Goal: Information Seeking & Learning: Learn about a topic

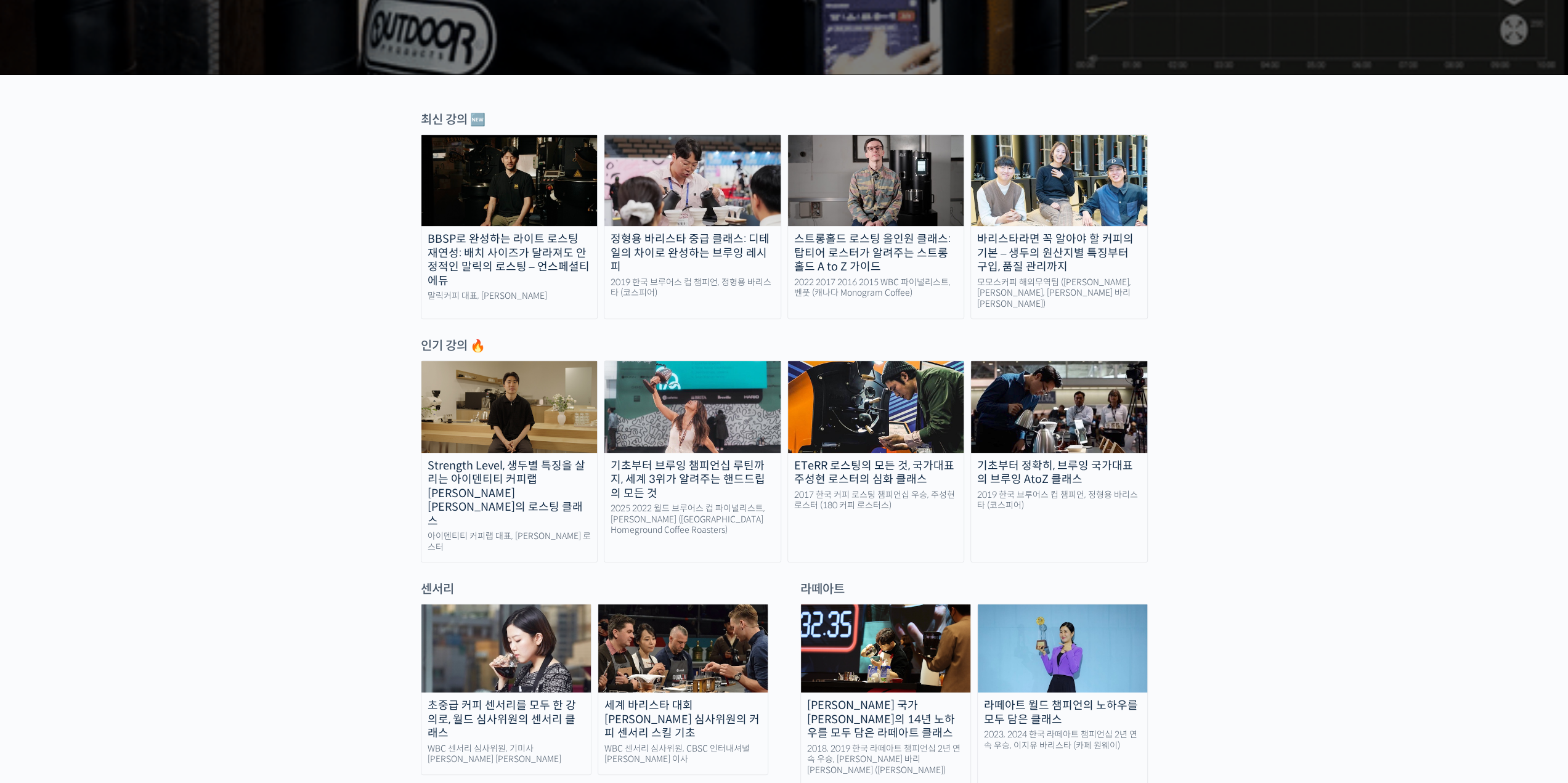
scroll to position [370, 0]
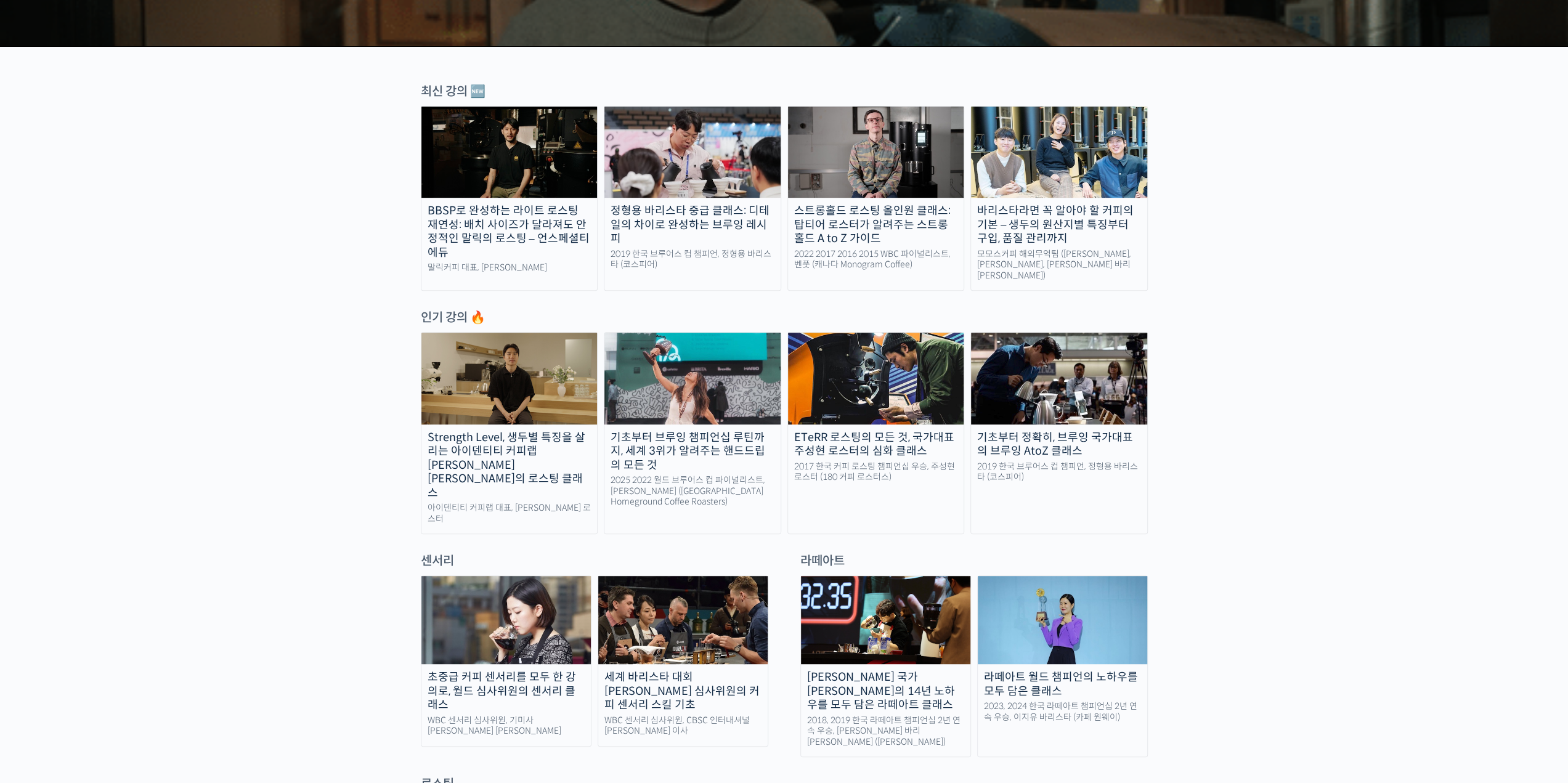
click at [728, 351] on img at bounding box center [692, 378] width 176 height 91
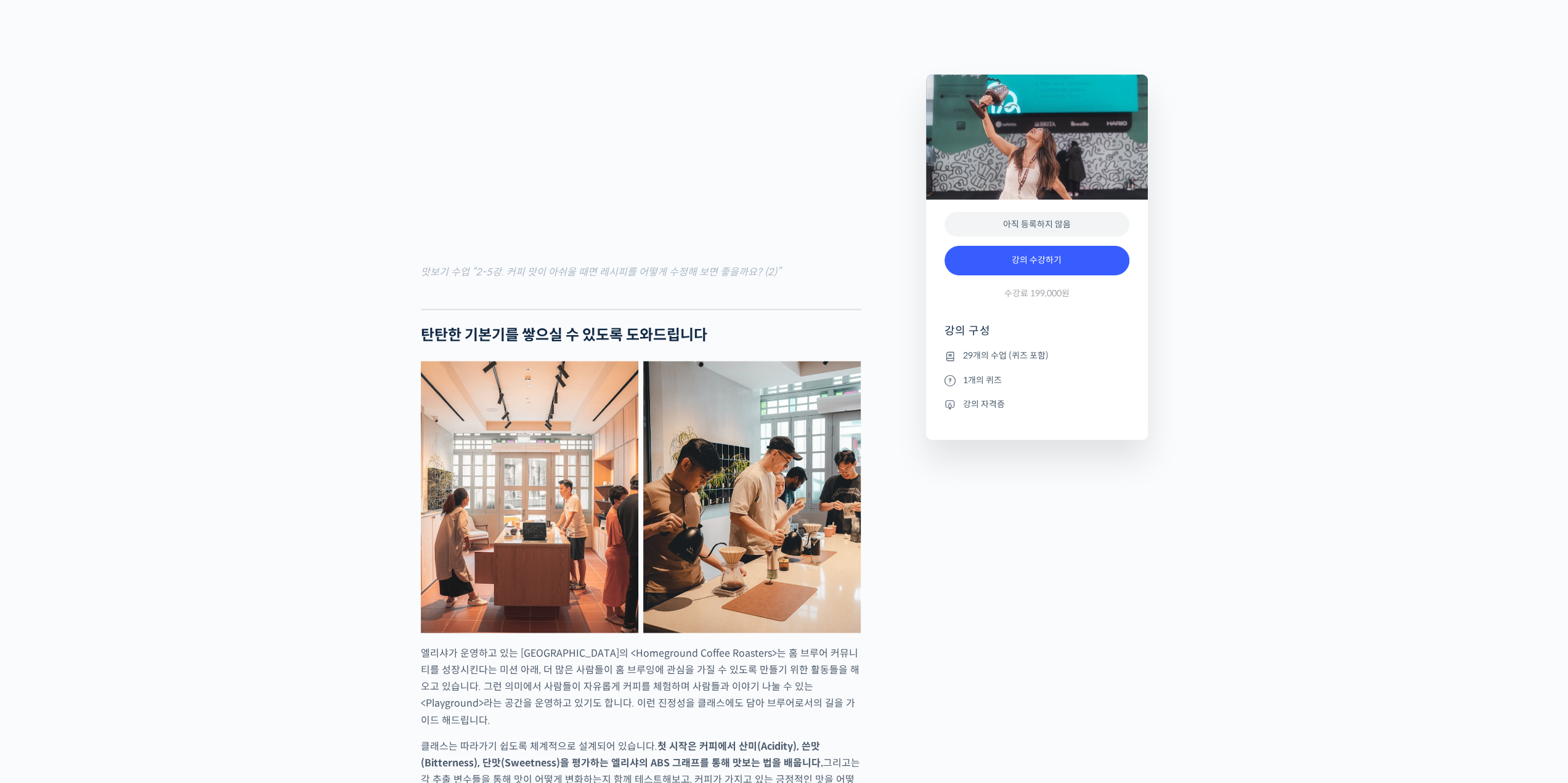
scroll to position [1664, 0]
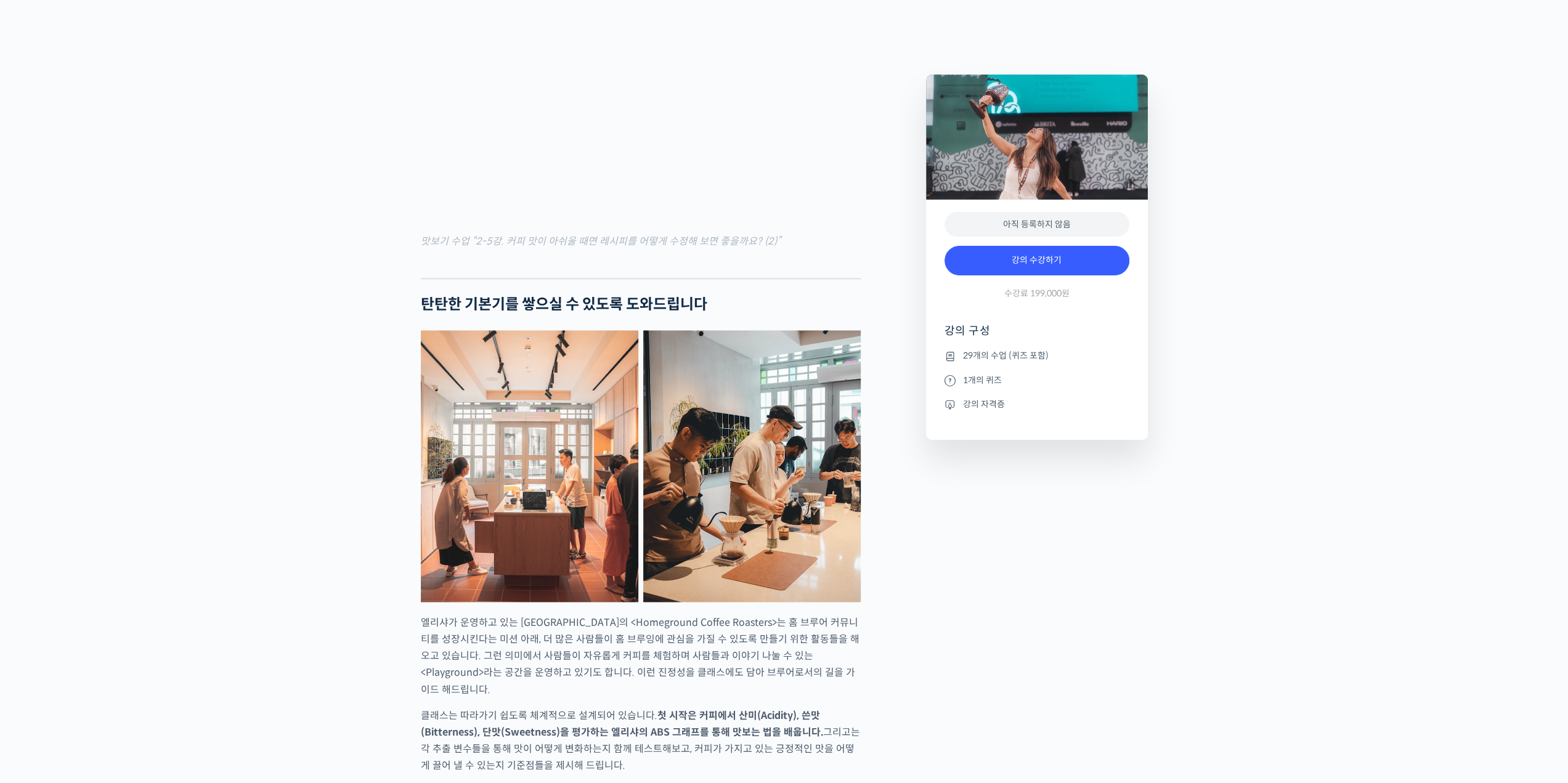
click at [992, 404] on li "강의 자격증" at bounding box center [1037, 404] width 185 height 14
click at [948, 402] on icon at bounding box center [950, 405] width 11 height 14
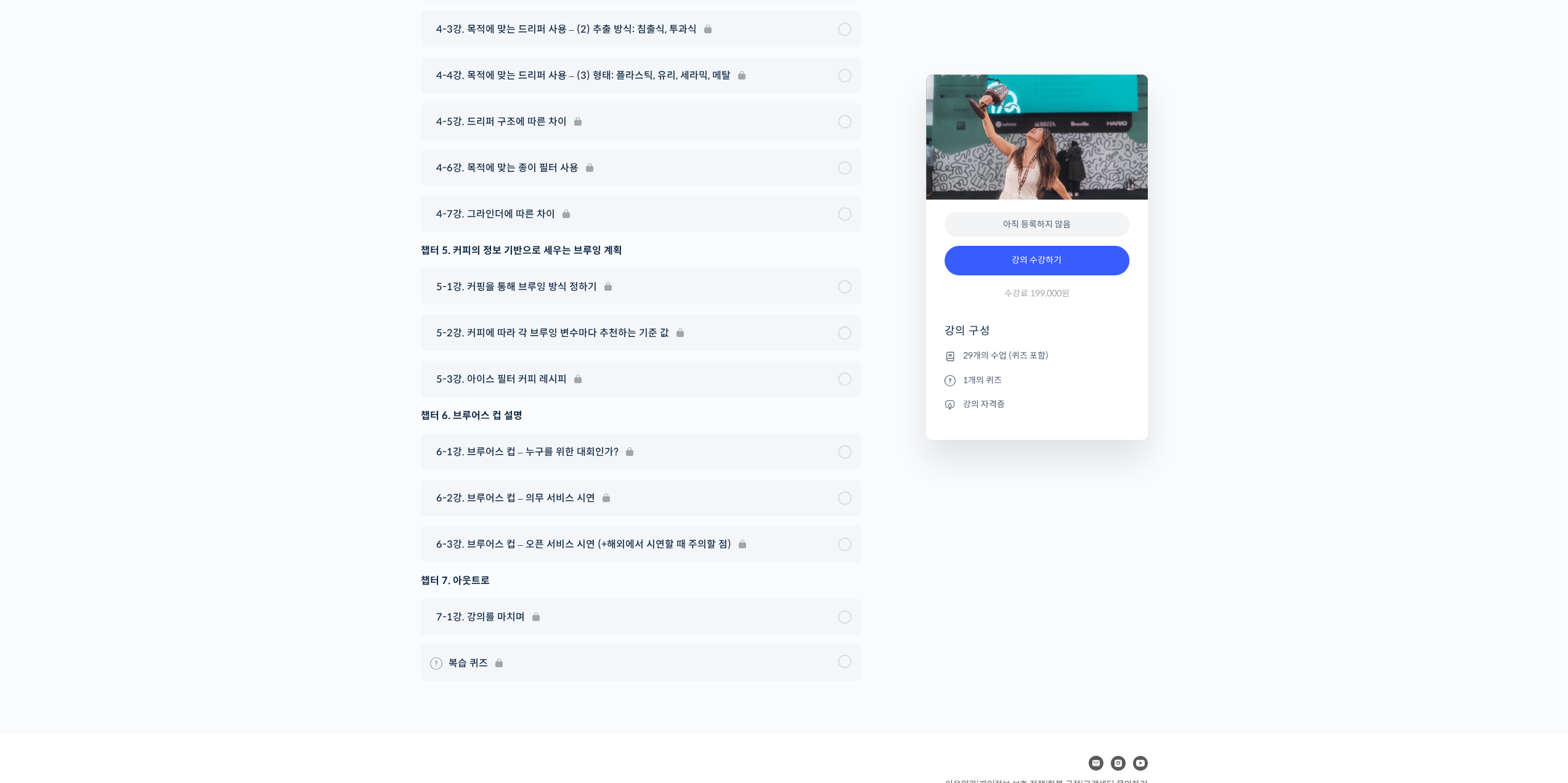
scroll to position [7053, 0]
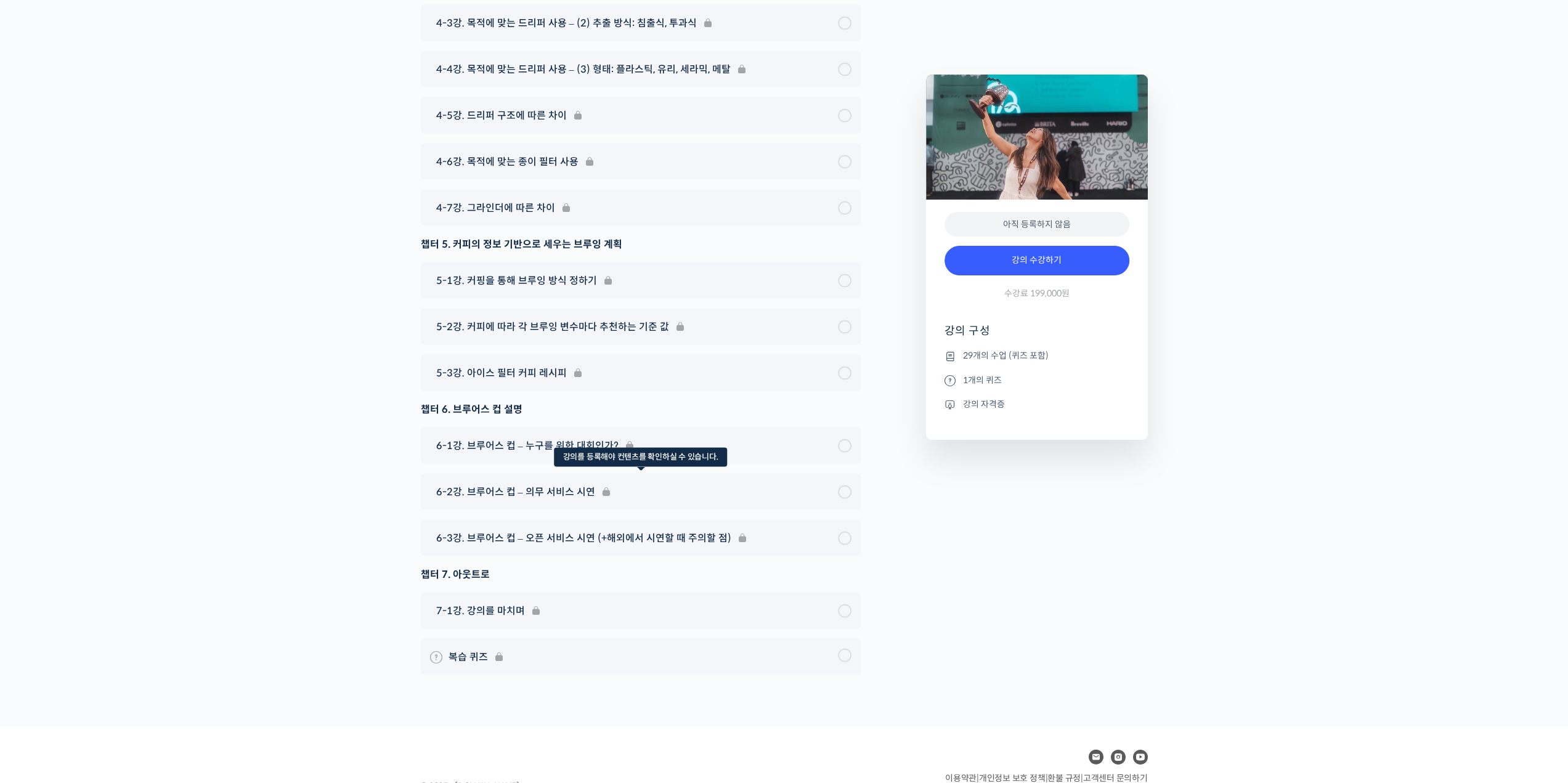
click at [784, 474] on div "6-2강. 브루어스 컵 – 의무 서비스 시연" at bounding box center [640, 492] width 440 height 36
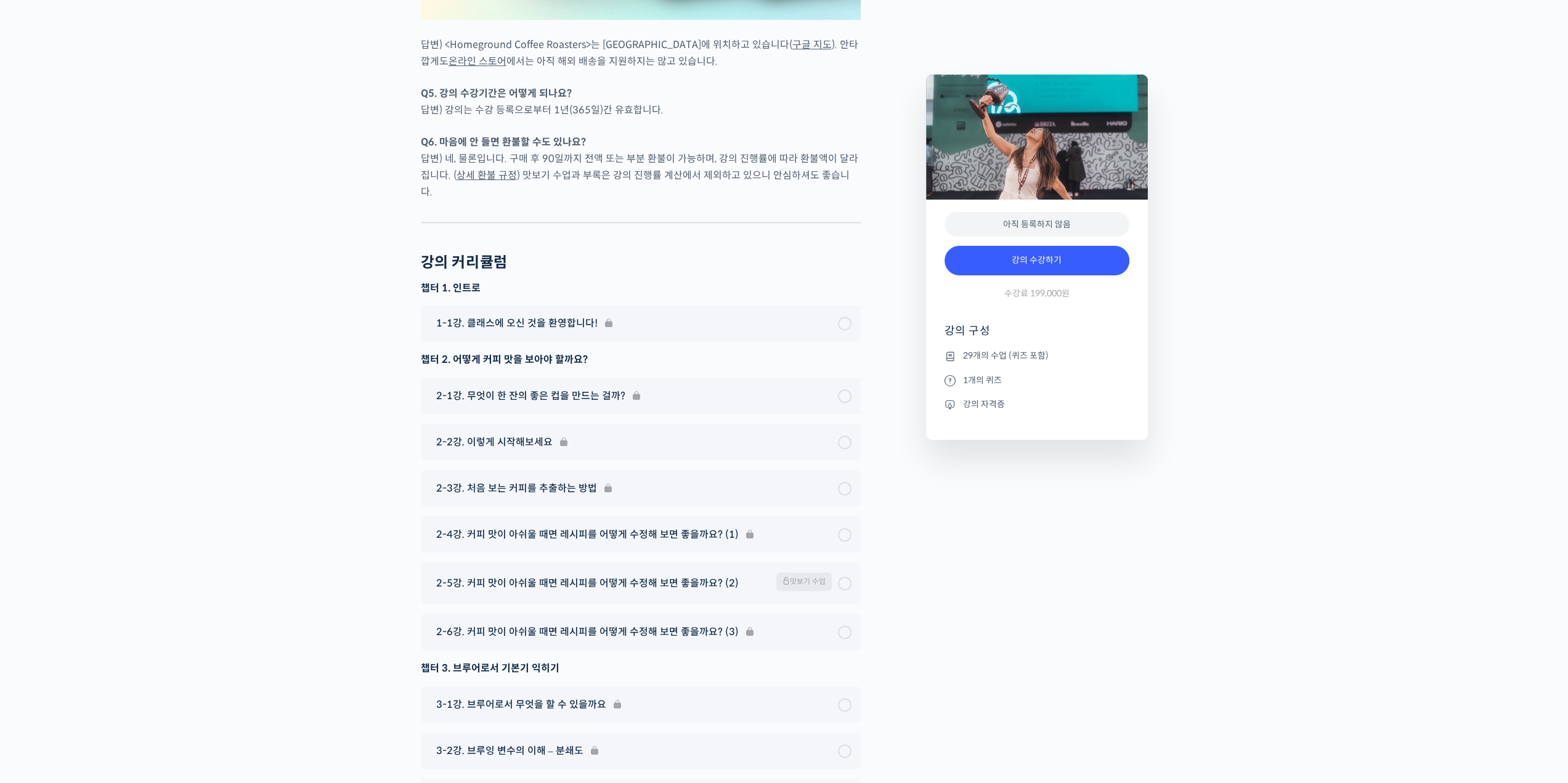
scroll to position [5882, 0]
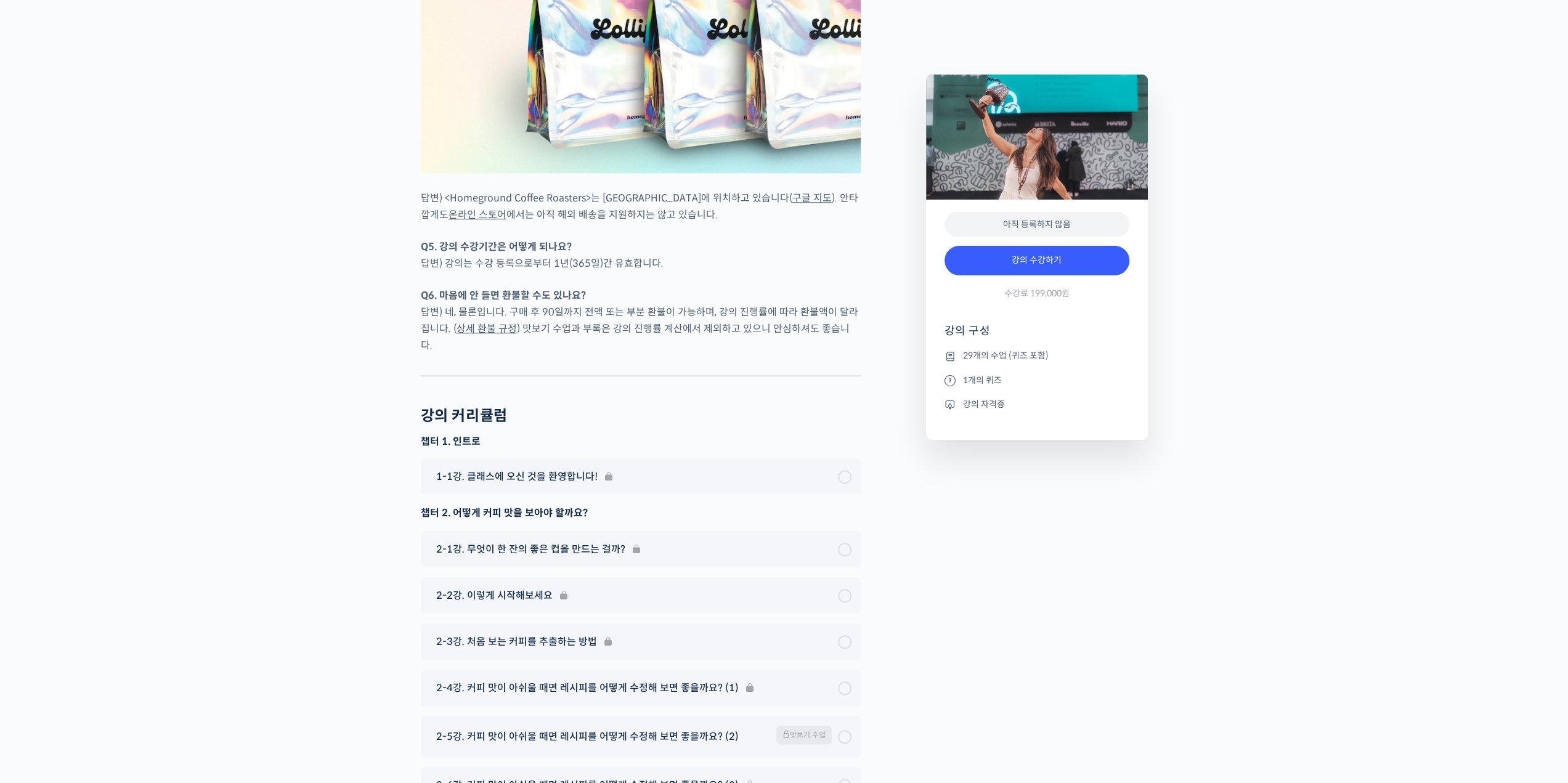
scroll to position [6099, 0]
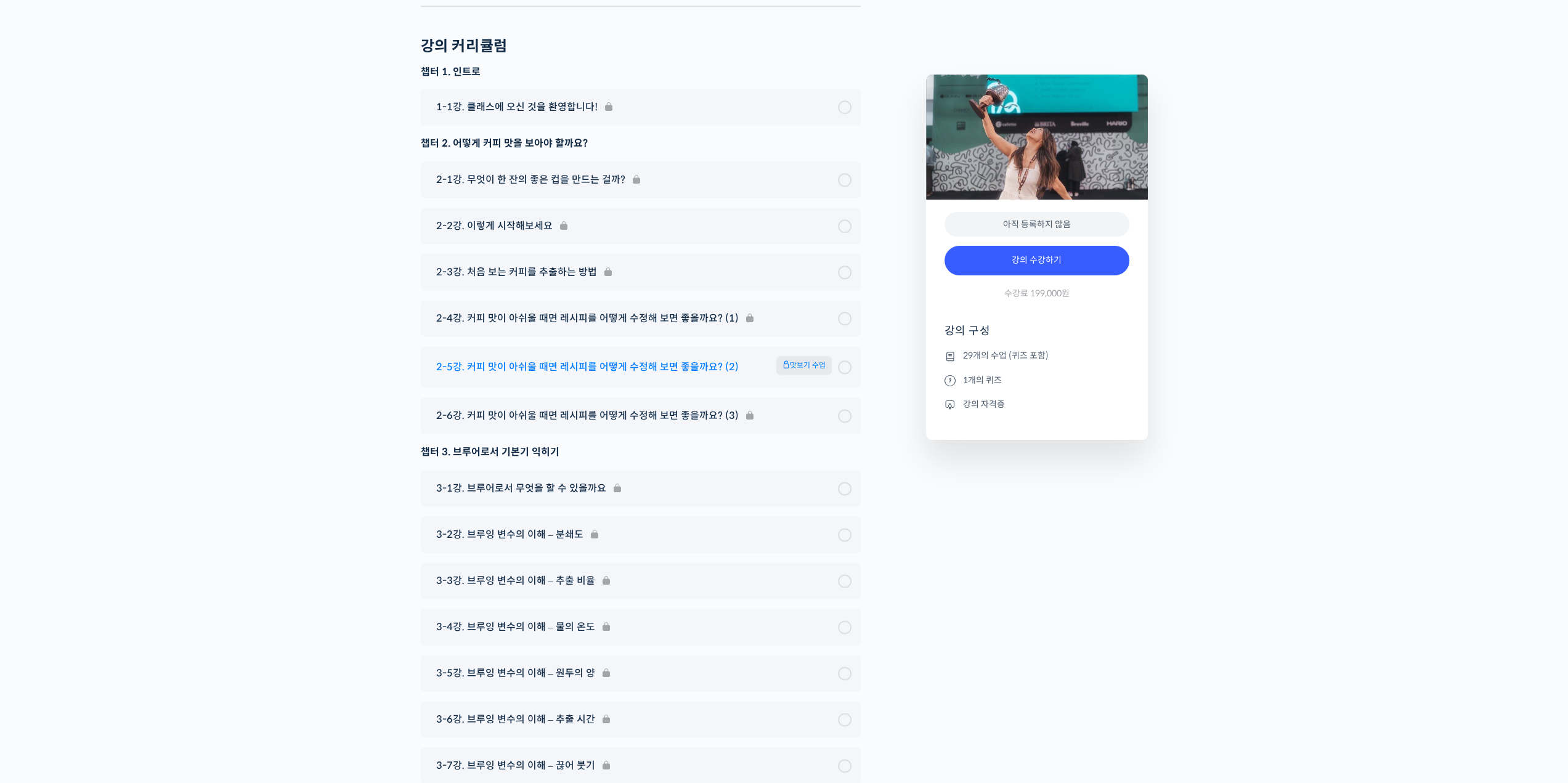
click at [789, 356] on span "맛보기 수업" at bounding box center [804, 365] width 55 height 18
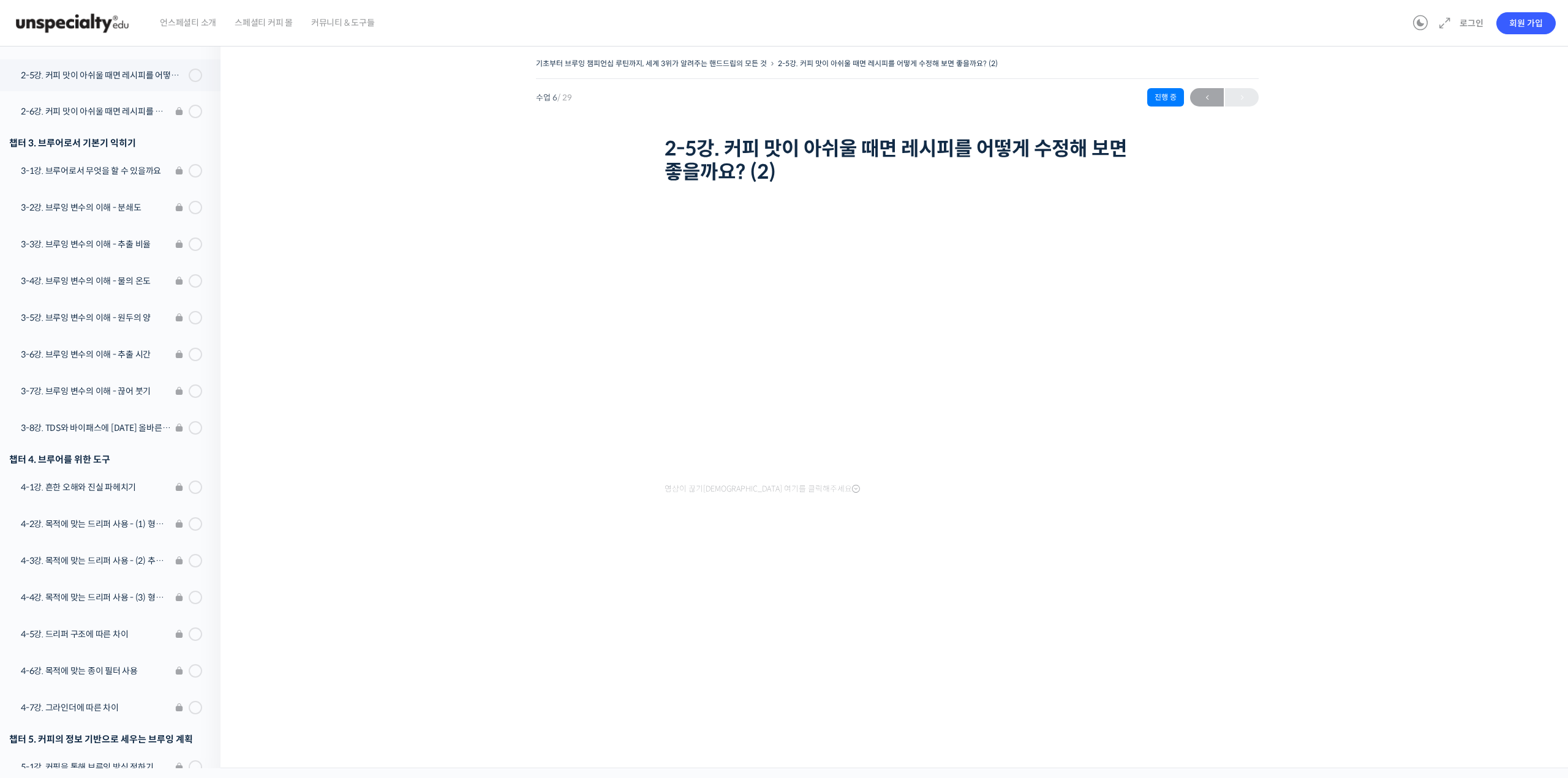
scroll to position [387, 0]
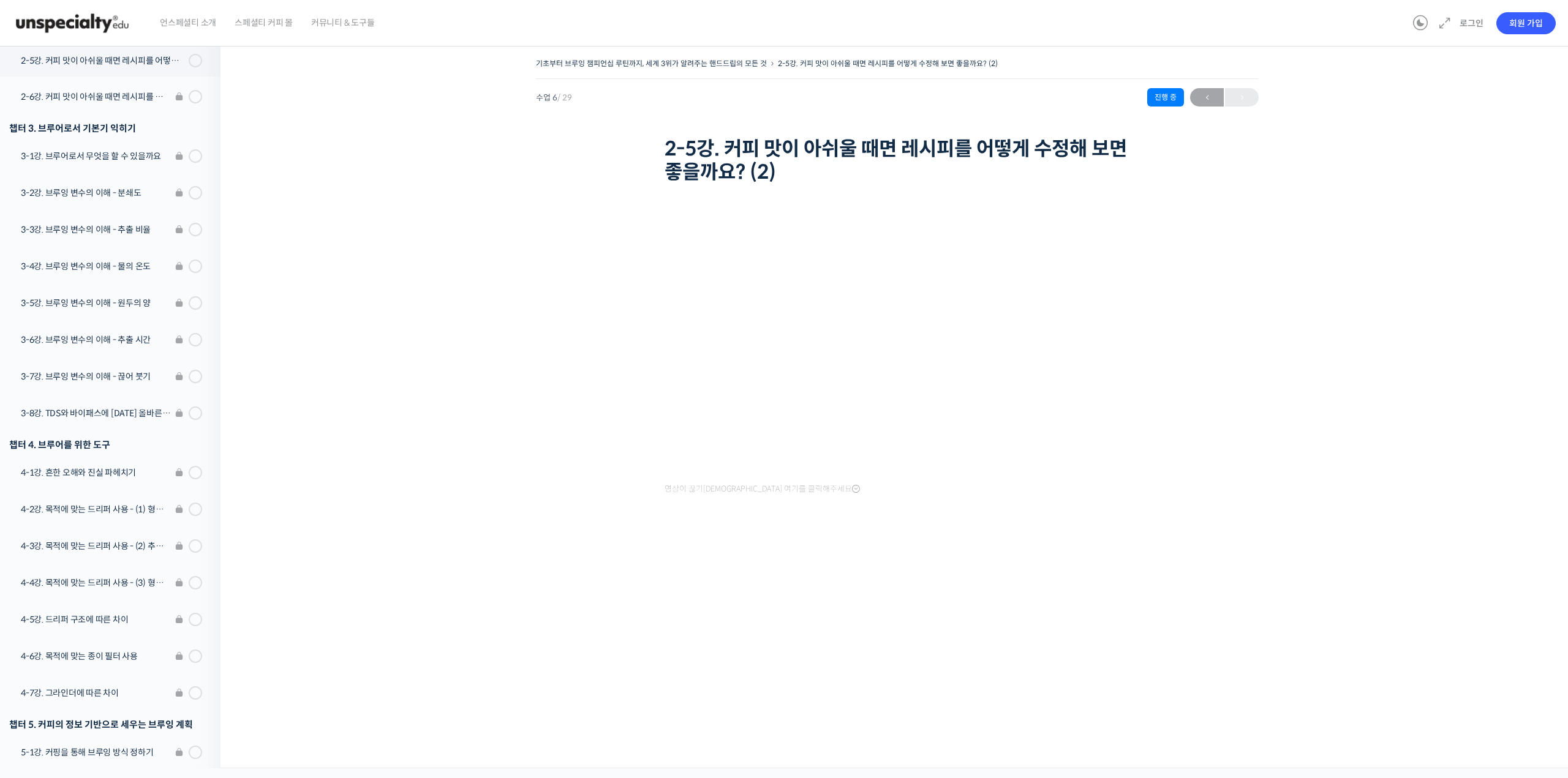
click at [117, 20] on img at bounding box center [72, 23] width 120 height 37
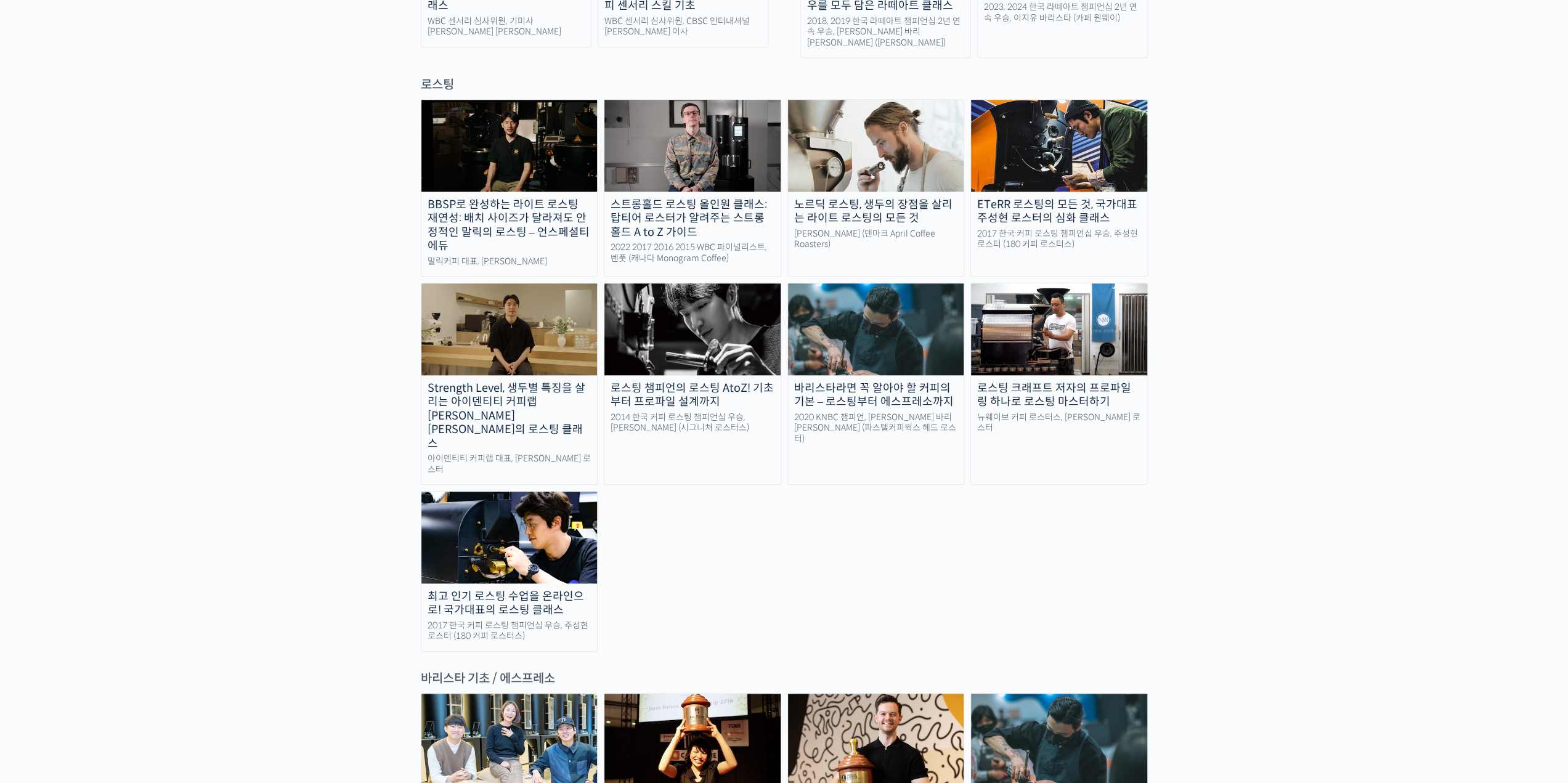
scroll to position [1171, 0]
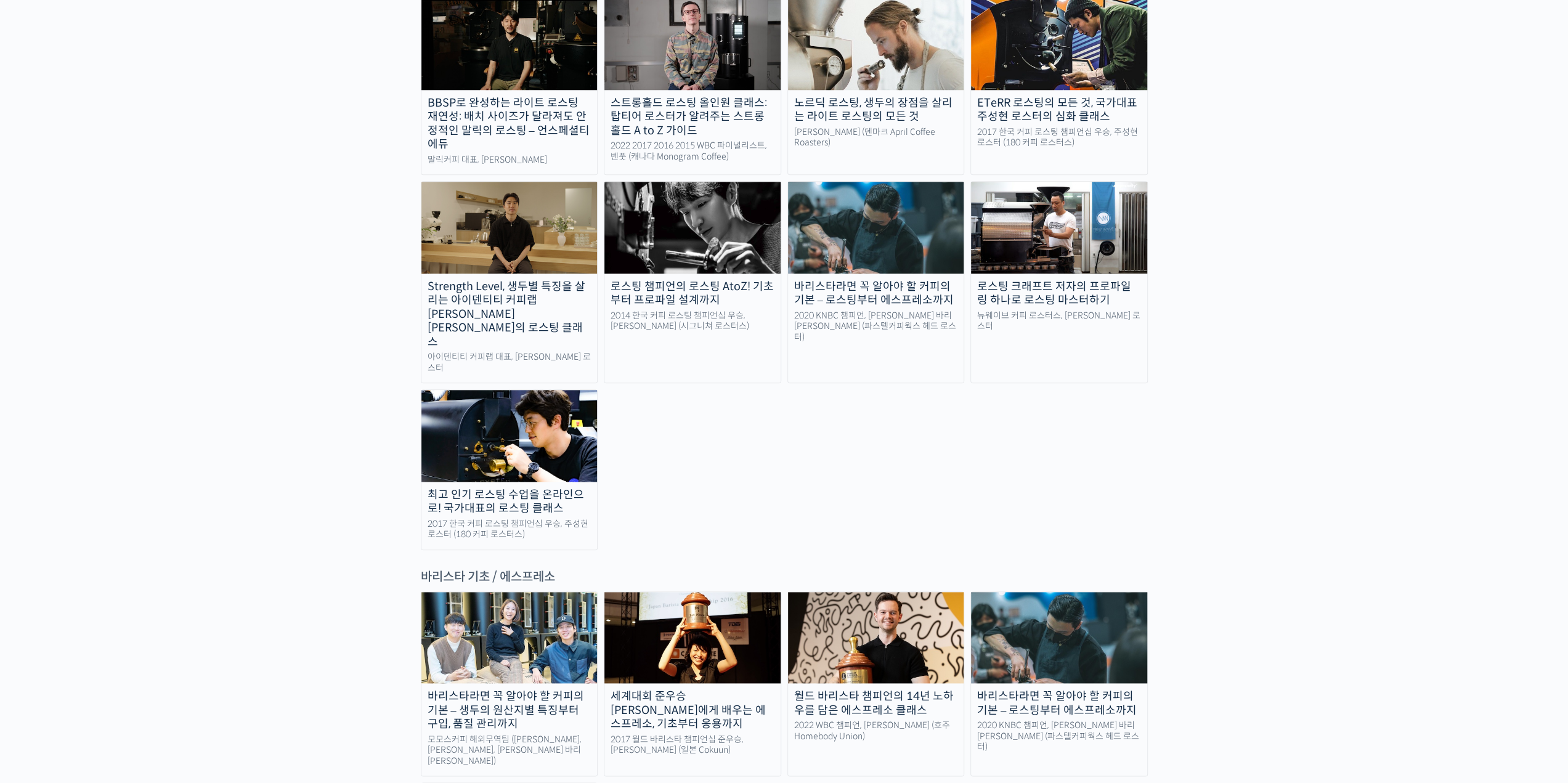
click at [505, 592] on img at bounding box center [509, 637] width 176 height 91
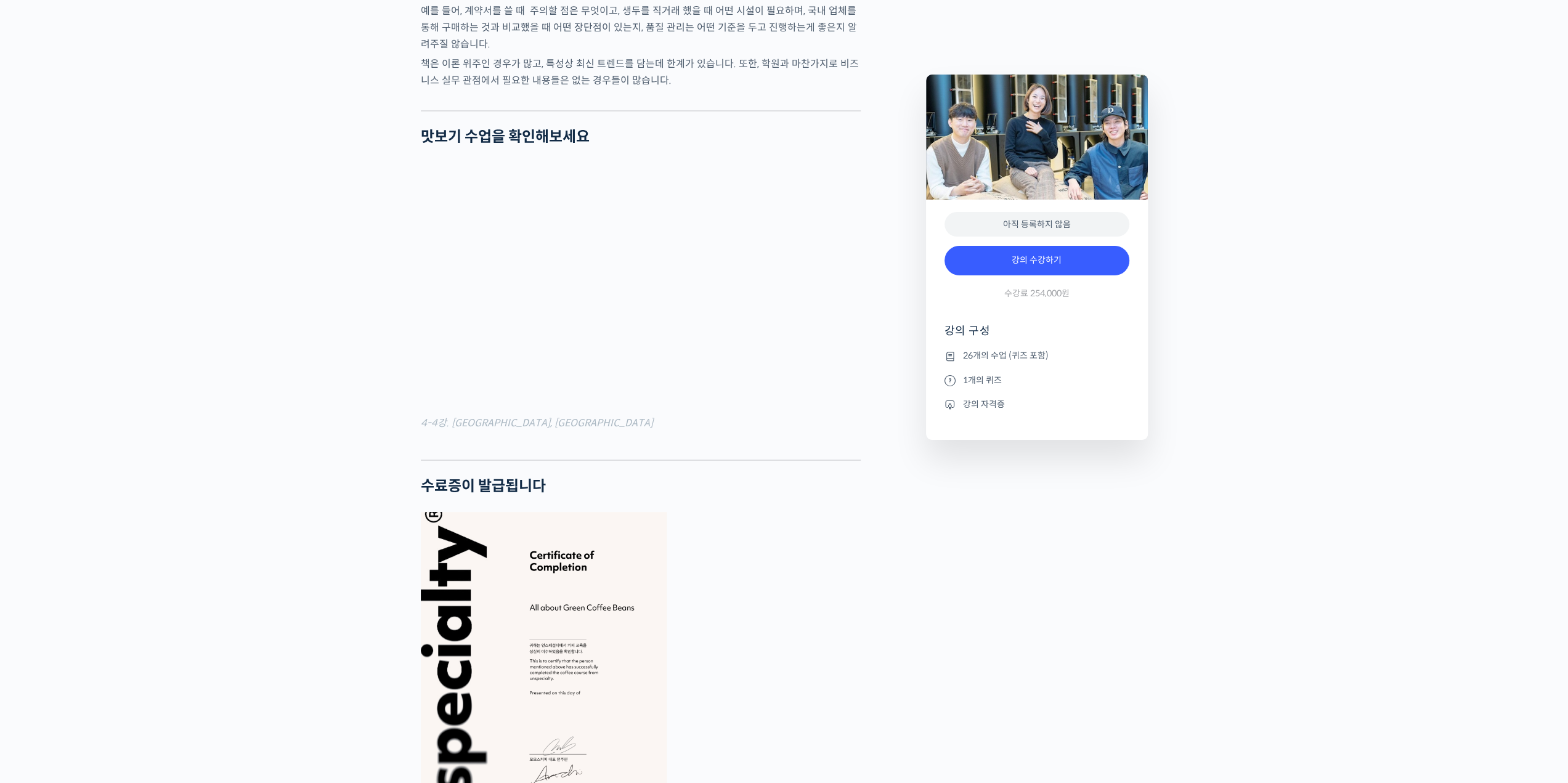
scroll to position [4251, 0]
